Goal: Task Accomplishment & Management: Manage account settings

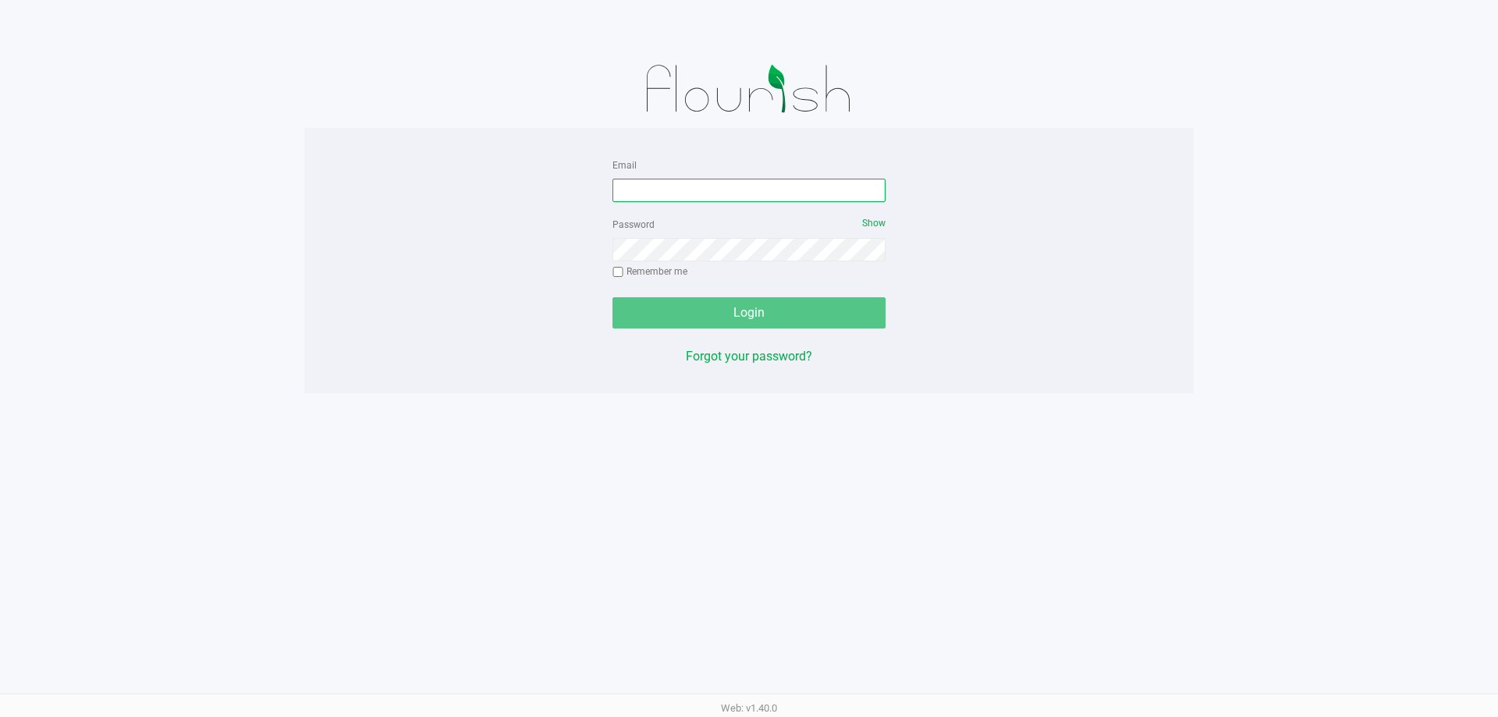
click at [672, 201] on input "Email" at bounding box center [749, 190] width 273 height 23
type input "[EMAIL_ADDRESS][DOMAIN_NAME]"
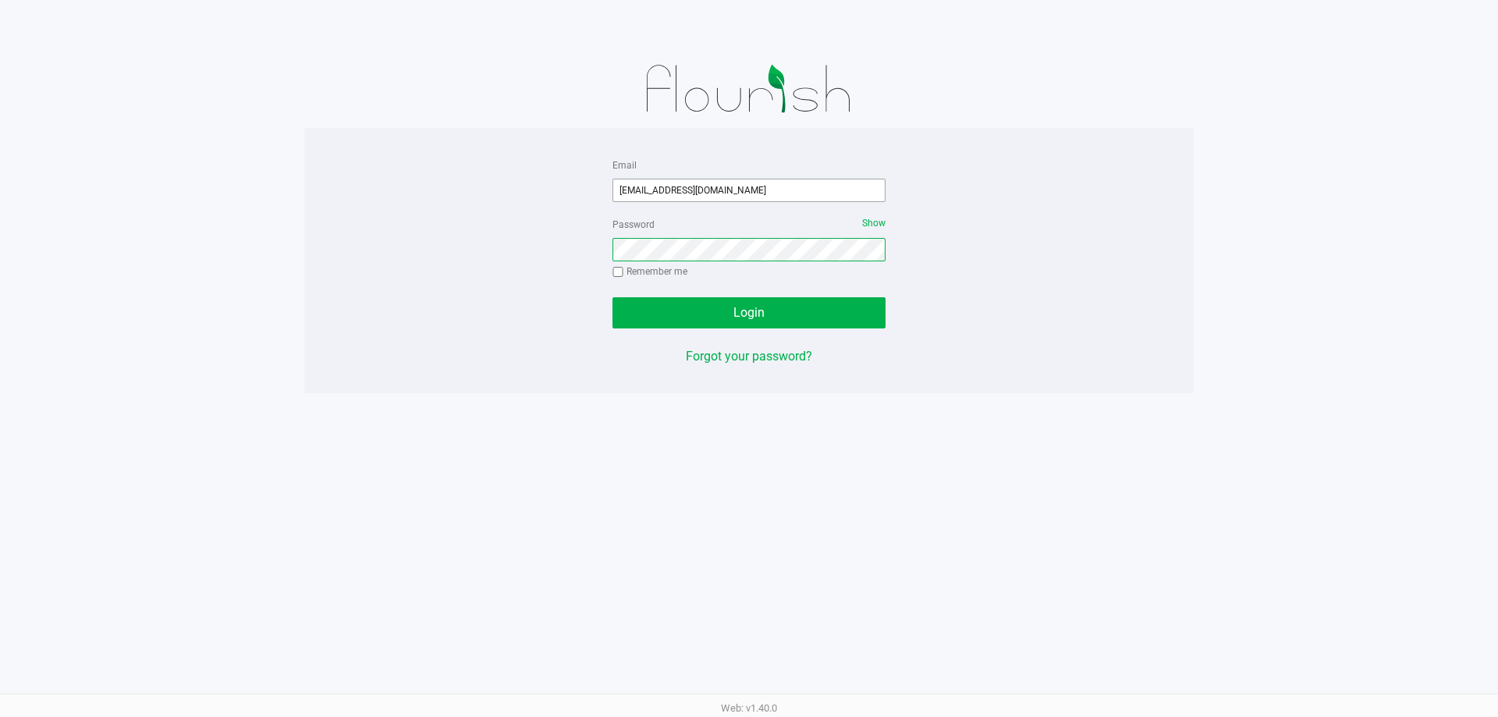
click at [613, 297] on button "Login" at bounding box center [749, 312] width 273 height 31
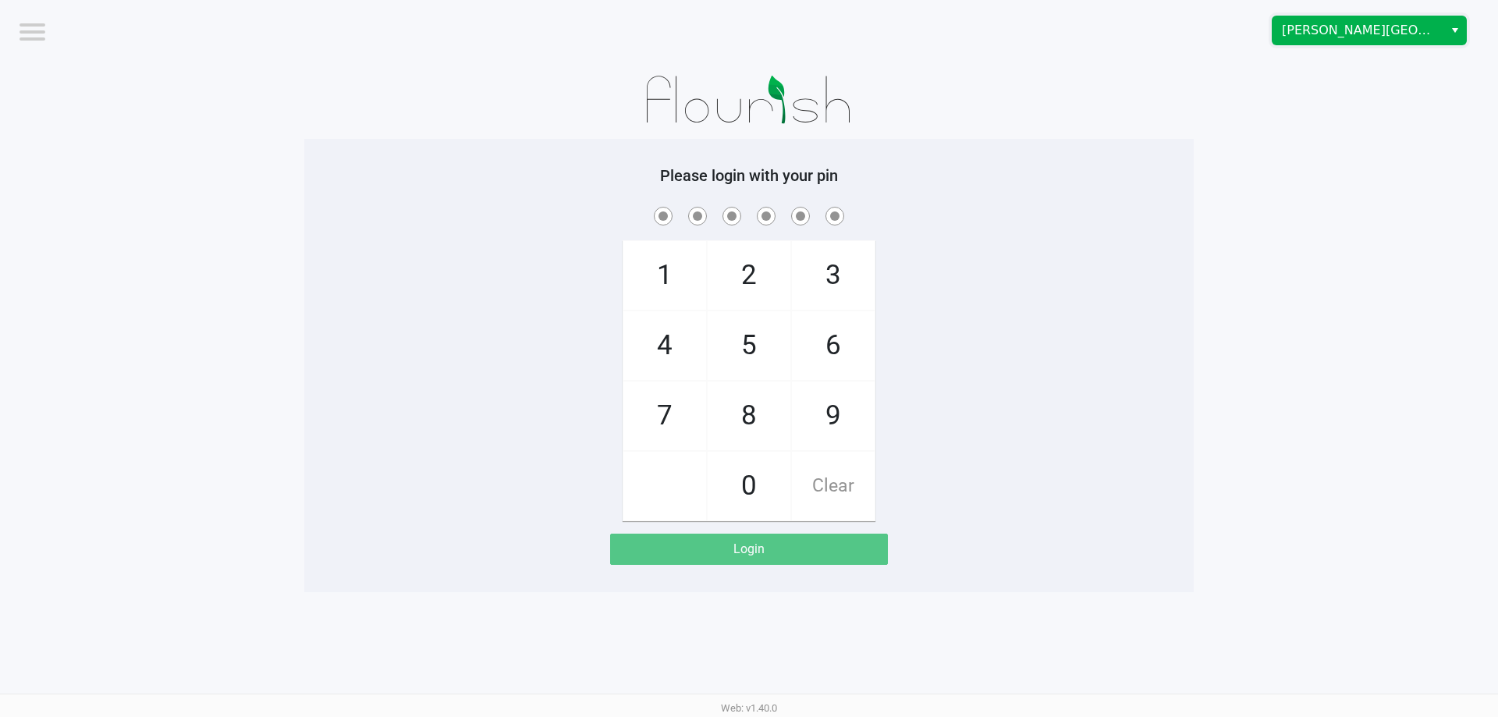
click at [1392, 32] on span "Bonita Springs WC" at bounding box center [1358, 30] width 152 height 19
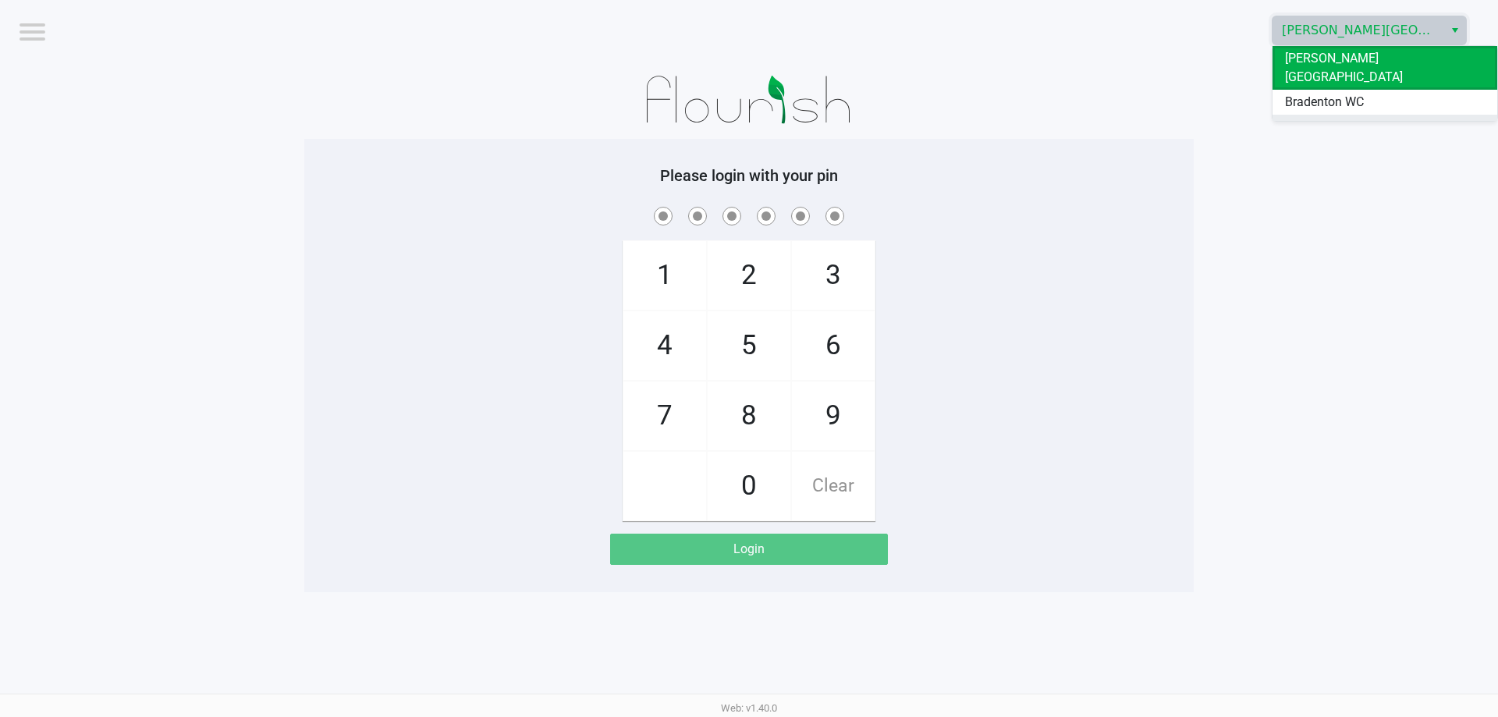
click at [1338, 118] on span "Ft. Myers WC" at bounding box center [1321, 127] width 73 height 19
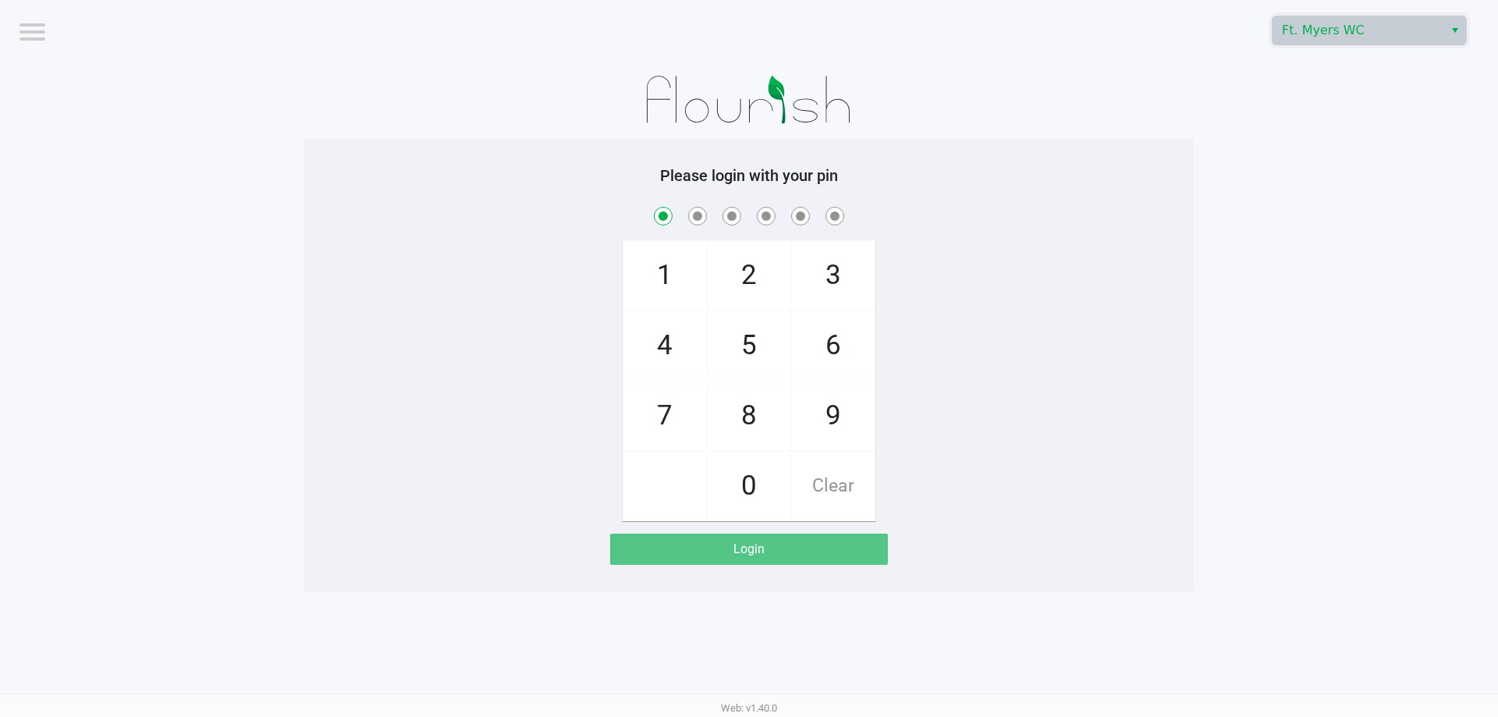
checkbox input "true"
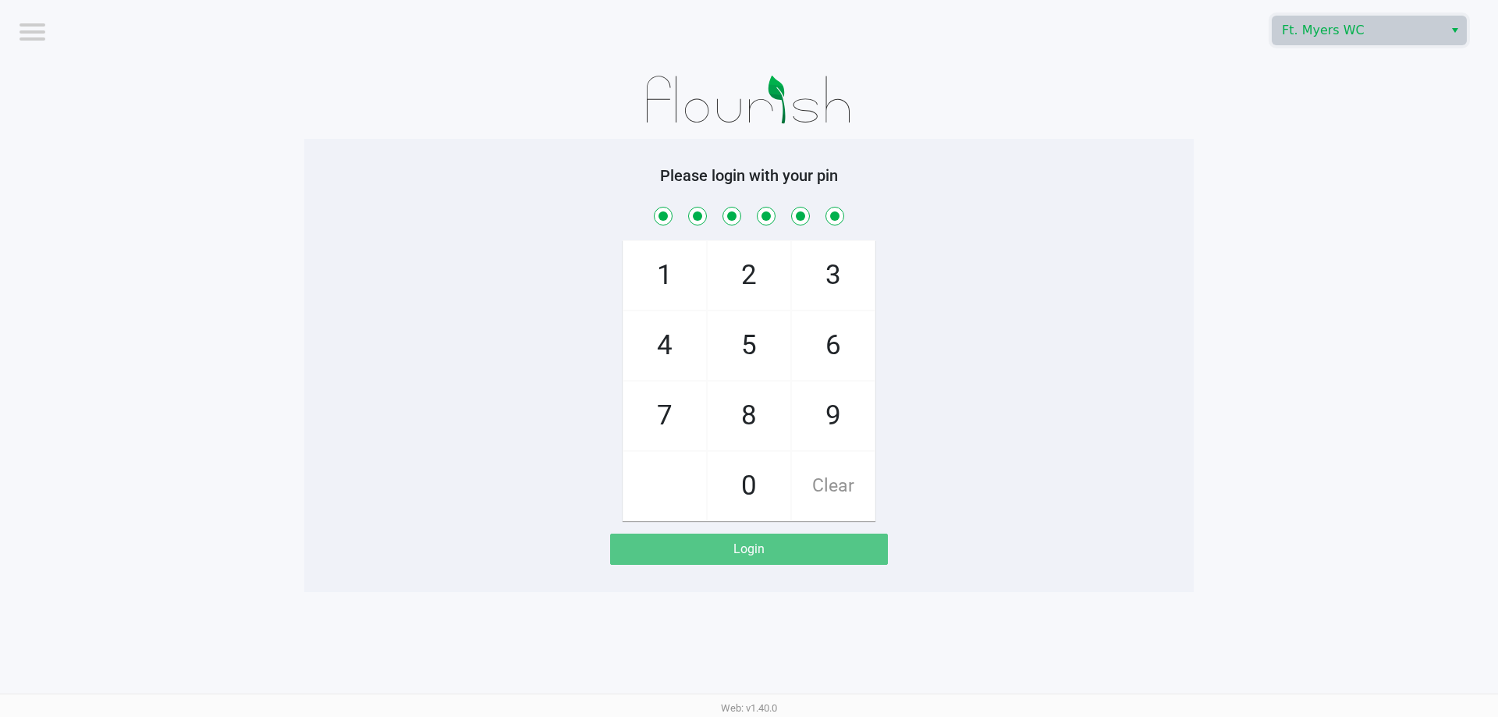
checkbox input "true"
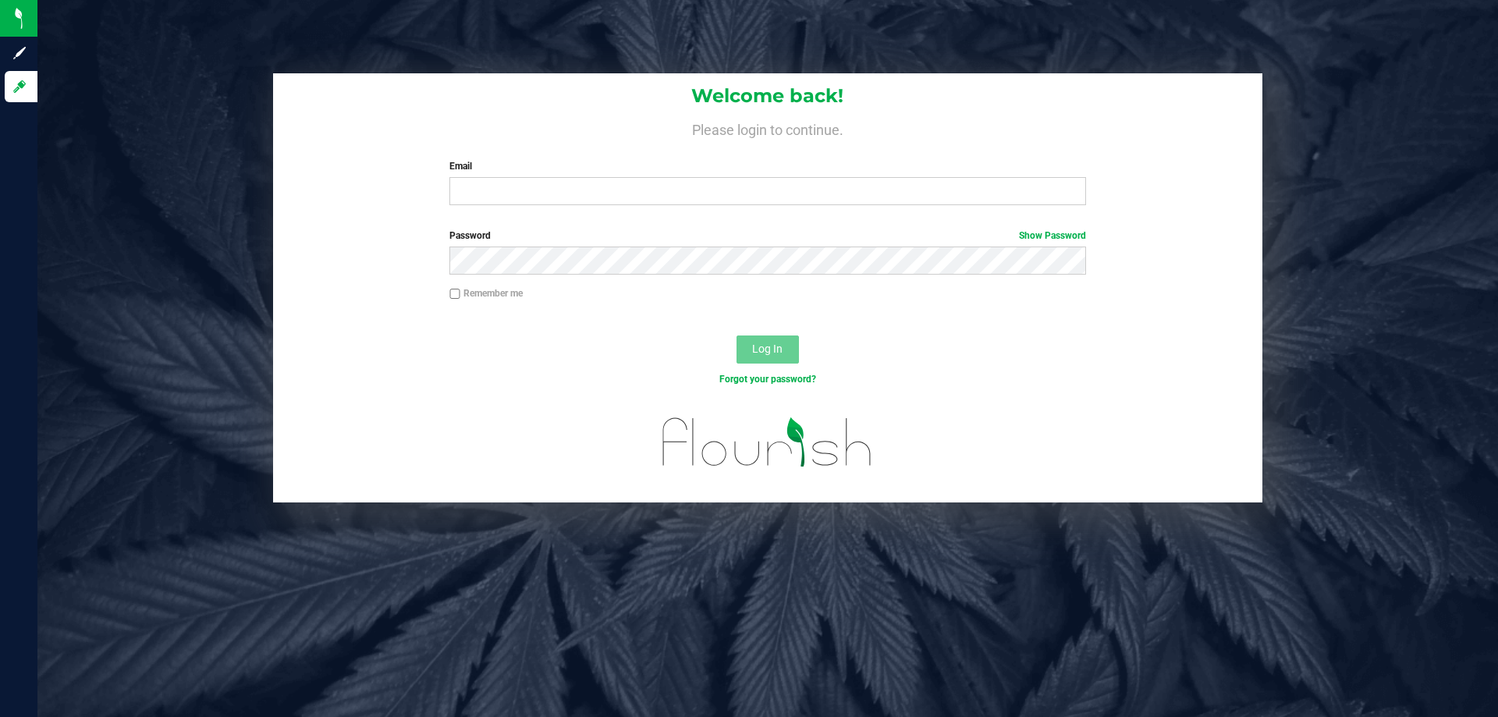
click at [501, 224] on form "Welcome back! Please login to continue. Email Required Please format your email…" at bounding box center [768, 287] width 966 height 429
click at [503, 208] on div "Welcome back! Please login to continue. Email Required Please format your email…" at bounding box center [768, 145] width 990 height 144
click at [509, 184] on input "Email" at bounding box center [768, 191] width 636 height 28
type input "[EMAIL_ADDRESS][DOMAIN_NAME]"
click at [737, 336] on button "Log In" at bounding box center [768, 350] width 62 height 28
